Goal: Book appointment/travel/reservation

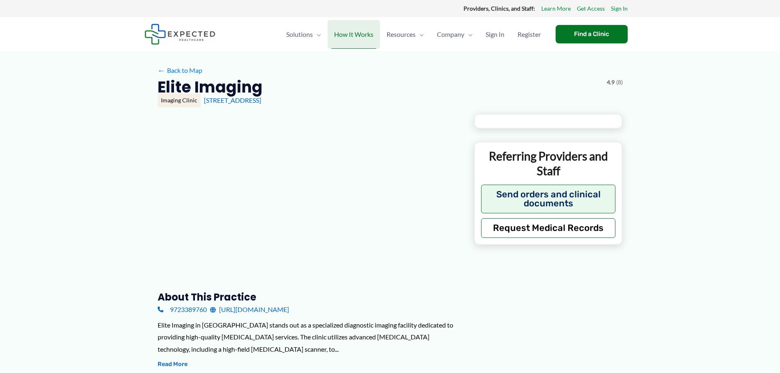
type input "**********"
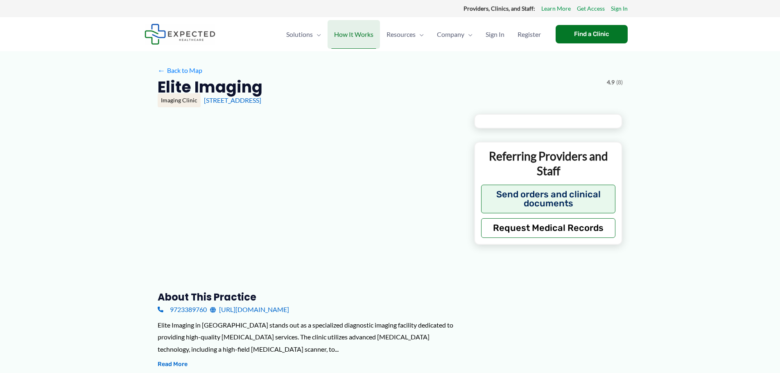
type input "**********"
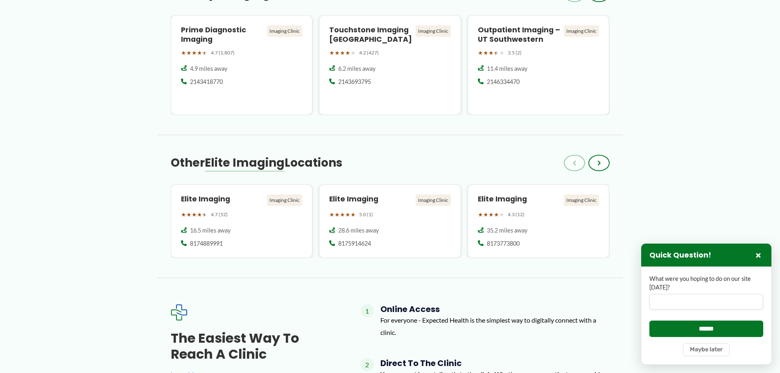
scroll to position [860, 0]
